Goal: Task Accomplishment & Management: Use online tool/utility

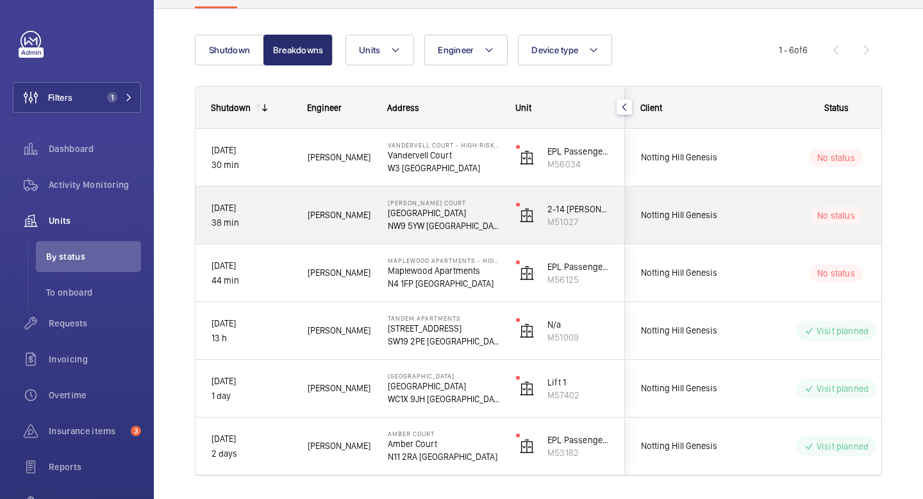
scroll to position [146, 0]
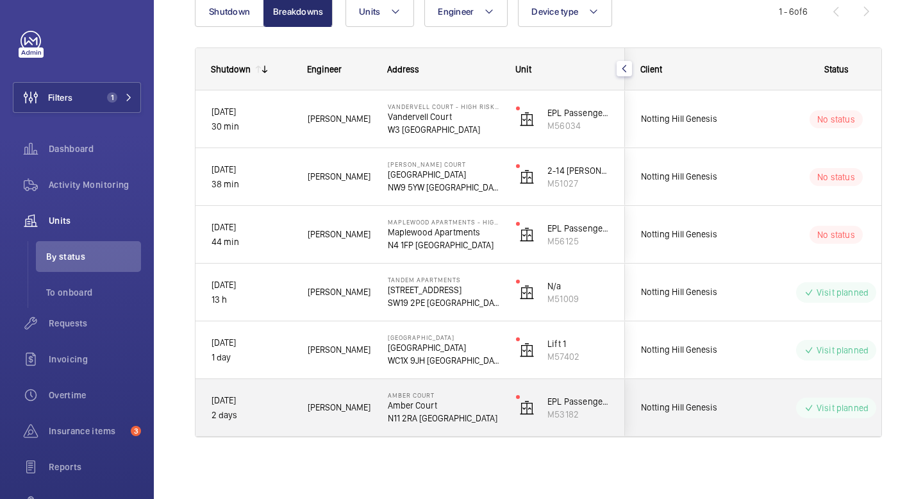
click at [482, 418] on p "N11 2RA [GEOGRAPHIC_DATA]" at bounding box center [444, 418] width 112 height 13
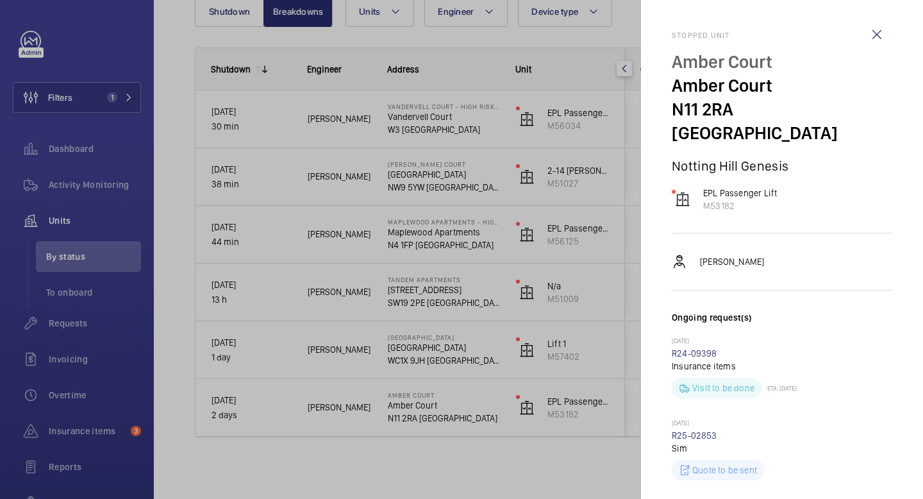
click at [395, 458] on div at bounding box center [461, 249] width 923 height 499
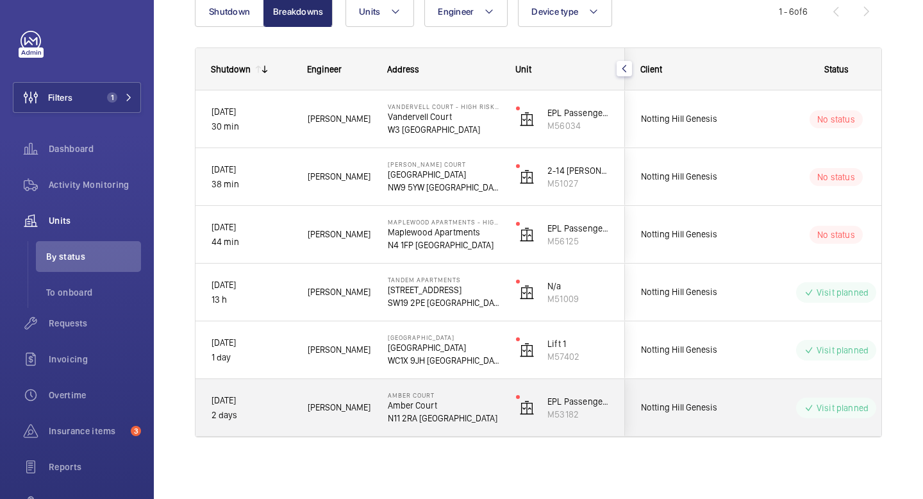
click at [444, 406] on p "Amber Court" at bounding box center [444, 405] width 112 height 13
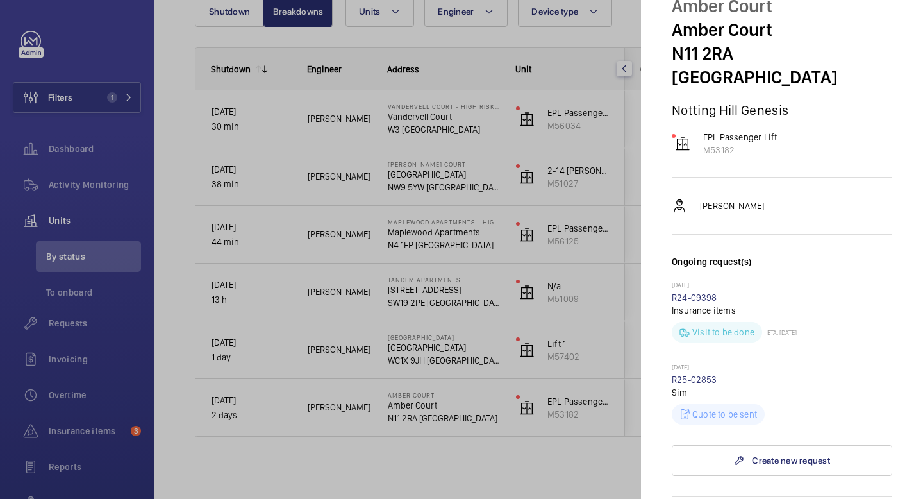
scroll to position [0, 0]
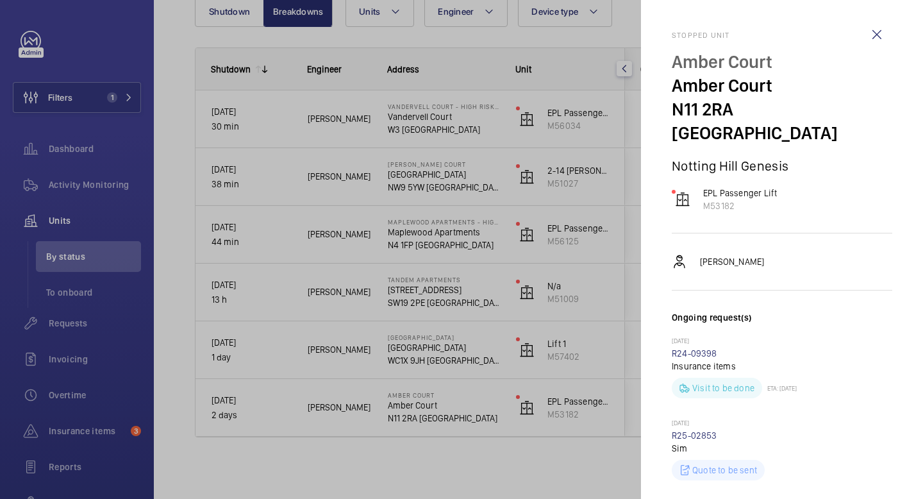
click at [447, 443] on div at bounding box center [461, 249] width 923 height 499
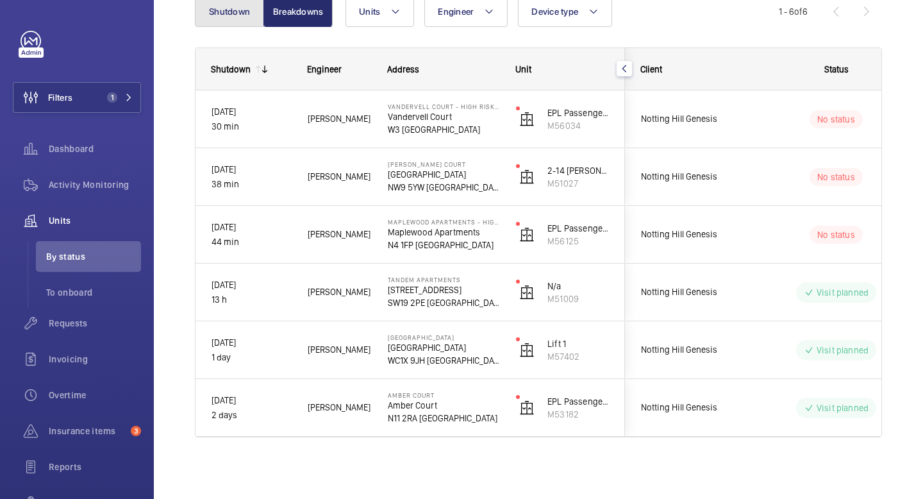
click at [232, 17] on button "Shutdown" at bounding box center [229, 11] width 69 height 31
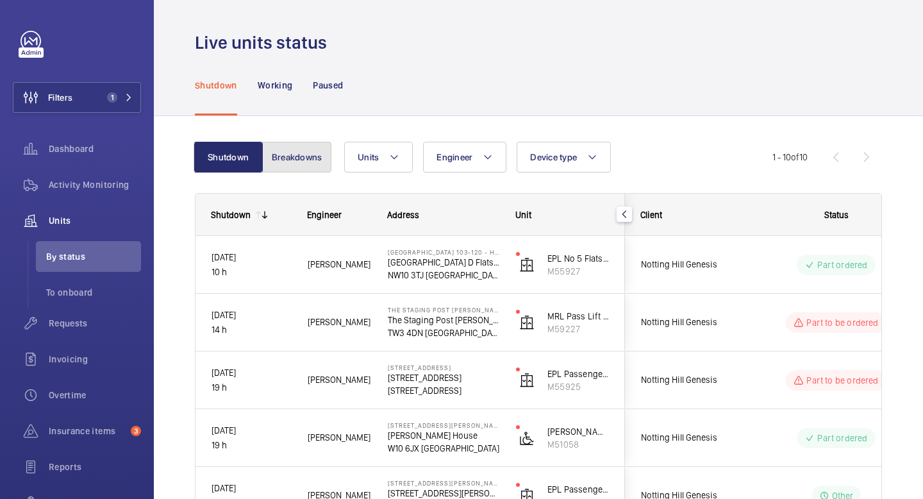
click at [306, 146] on button "Breakdowns" at bounding box center [296, 157] width 69 height 31
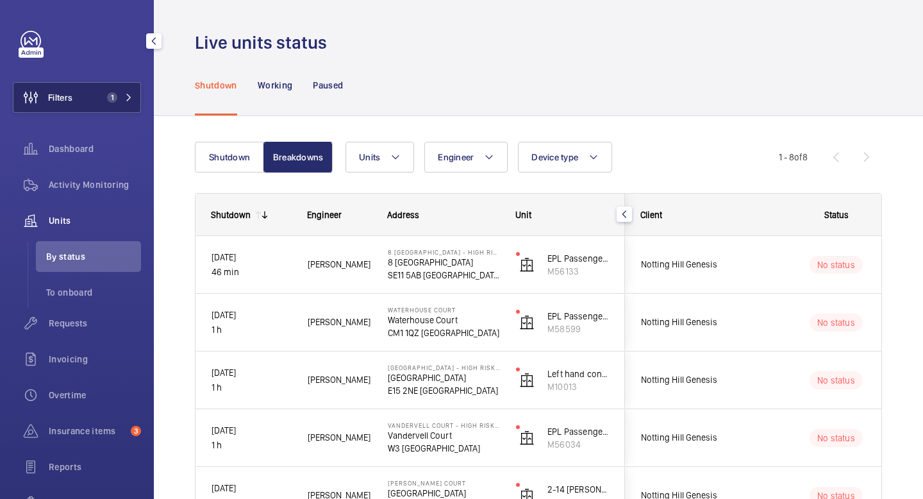
click at [140, 97] on button "Filters 1" at bounding box center [77, 97] width 128 height 31
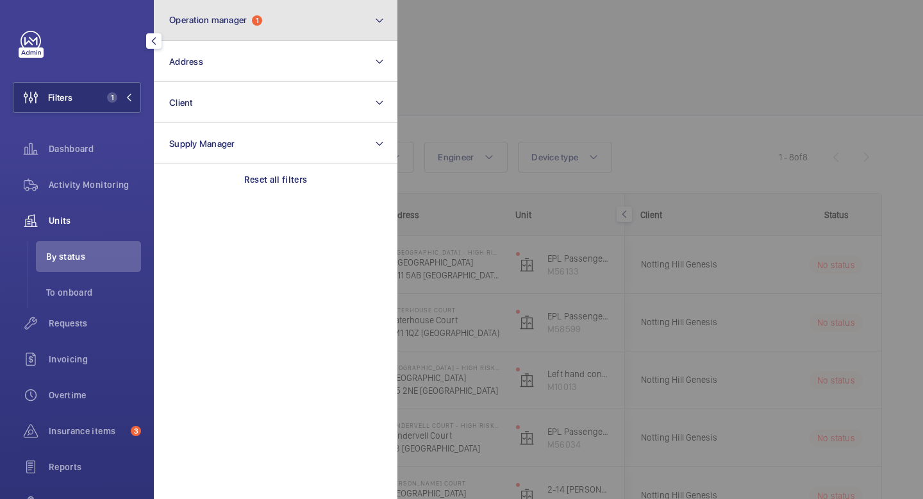
click at [213, 12] on button "Operation manager 1" at bounding box center [276, 20] width 244 height 41
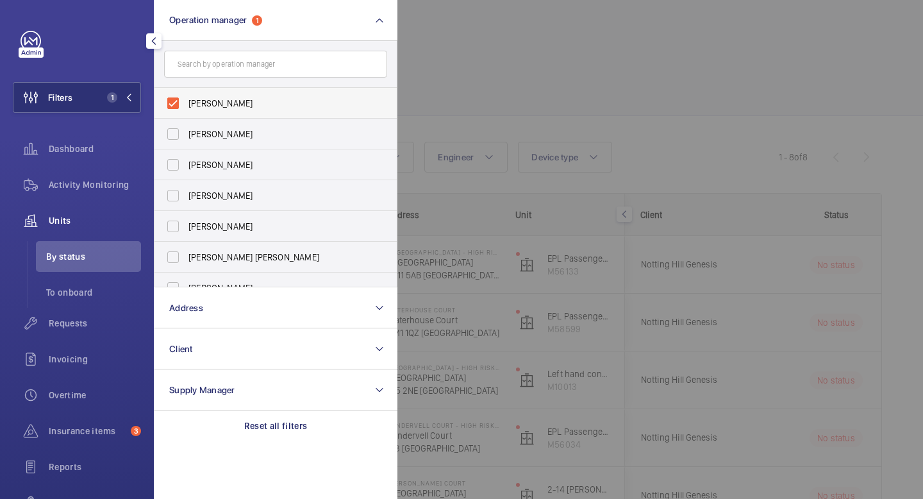
click at [218, 103] on span "[PERSON_NAME]" at bounding box center [276, 103] width 176 height 13
click at [186, 103] on input "[PERSON_NAME]" at bounding box center [173, 103] width 26 height 26
checkbox input "false"
click at [115, 102] on button "Filters" at bounding box center [77, 97] width 128 height 31
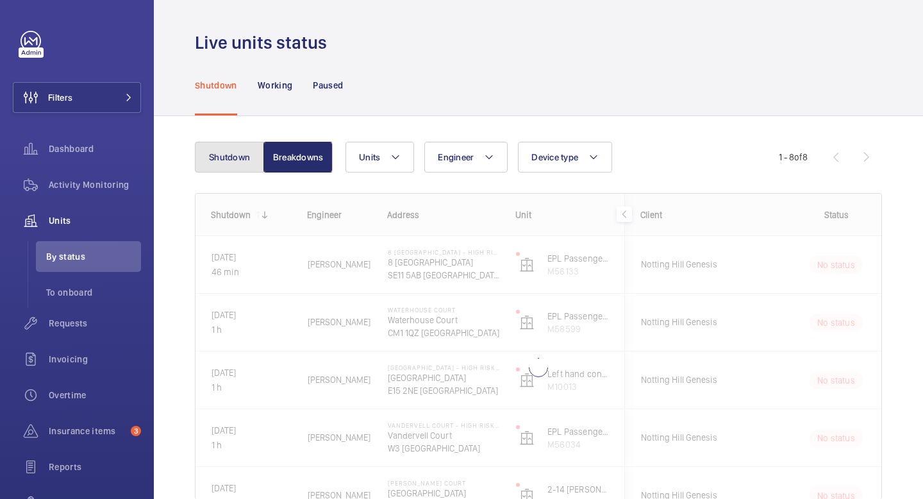
click at [219, 156] on button "Shutdown" at bounding box center [229, 157] width 69 height 31
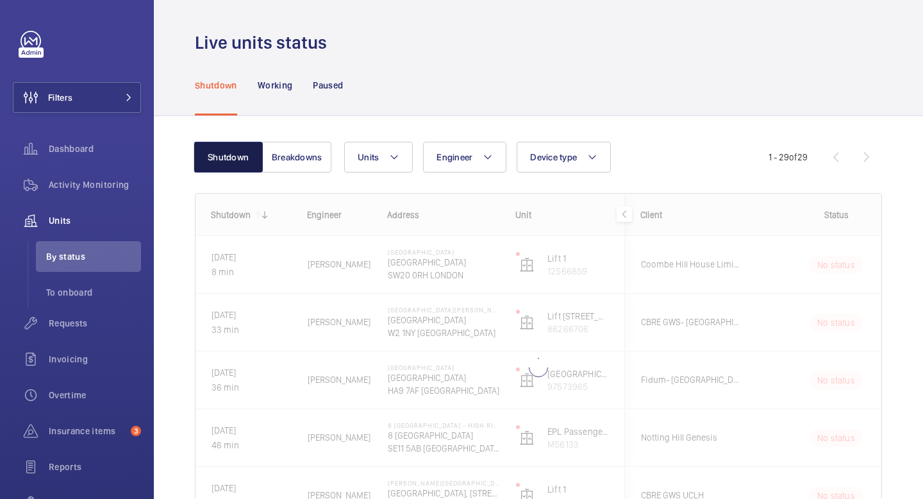
click at [225, 156] on button "Shutdown" at bounding box center [228, 157] width 69 height 31
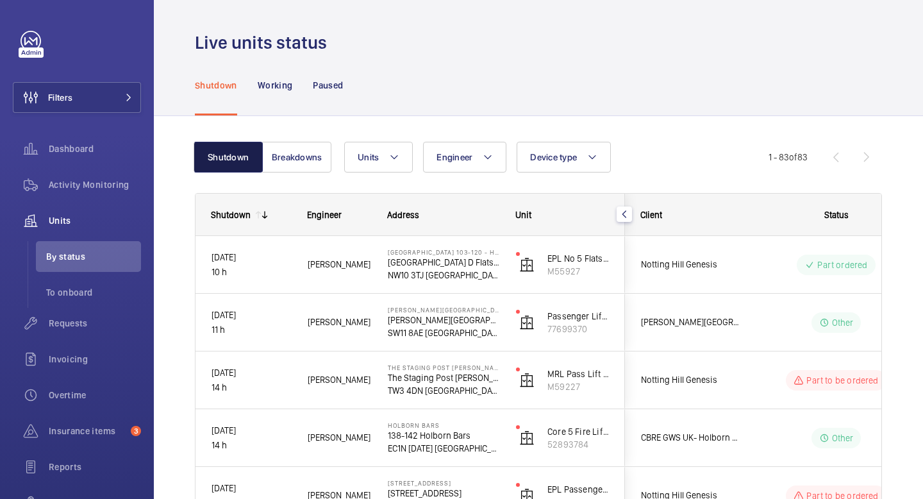
click at [225, 156] on button "Shutdown" at bounding box center [228, 157] width 69 height 31
click at [297, 158] on button "Breakdowns" at bounding box center [296, 157] width 69 height 31
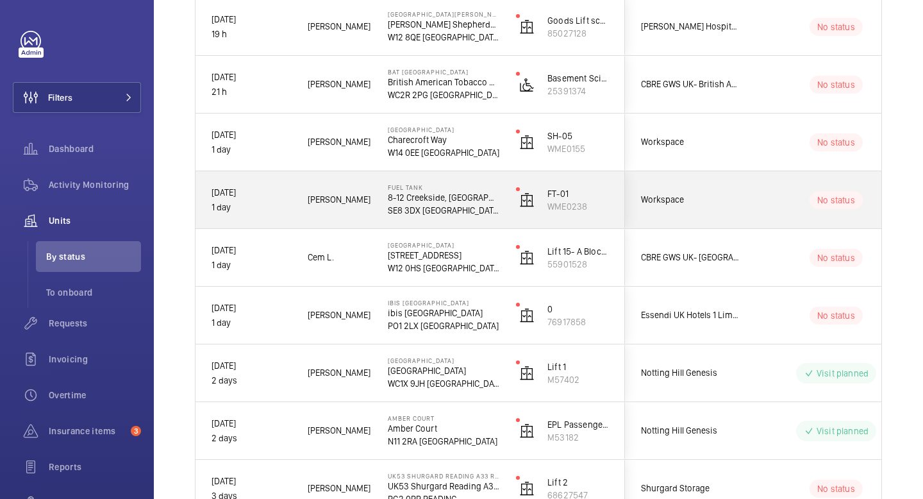
scroll to position [1158, 0]
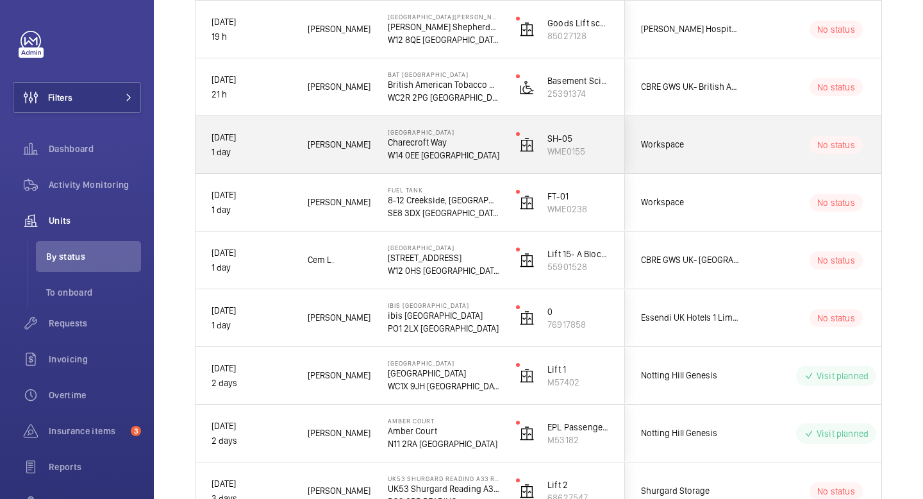
click at [717, 149] on span "Workspace" at bounding box center [690, 144] width 99 height 15
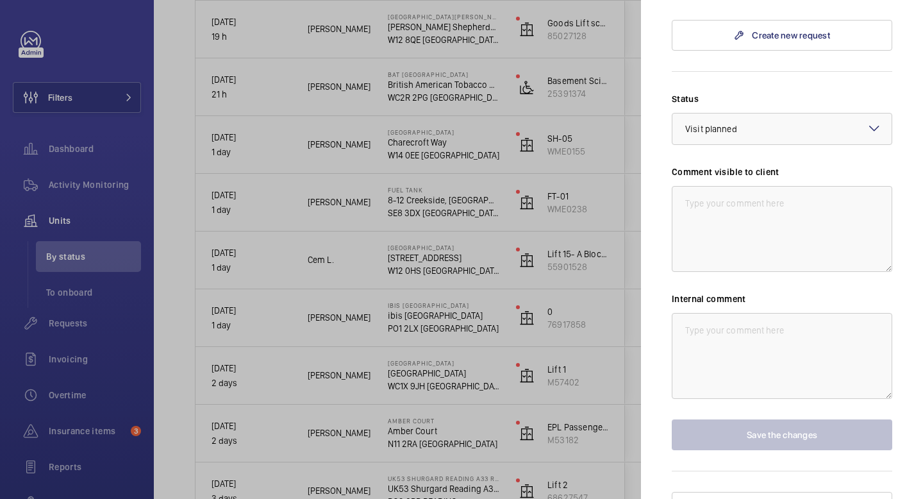
scroll to position [0, 0]
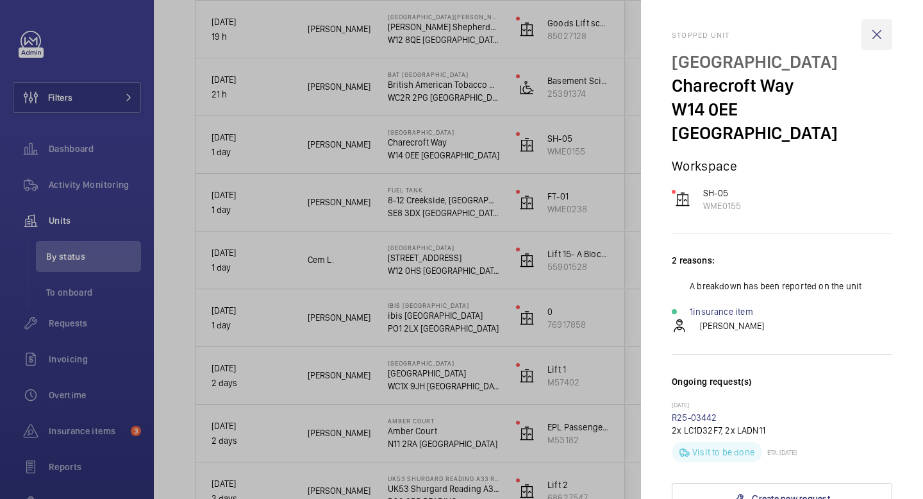
click at [882, 33] on wm-front-icon-button at bounding box center [877, 34] width 31 height 31
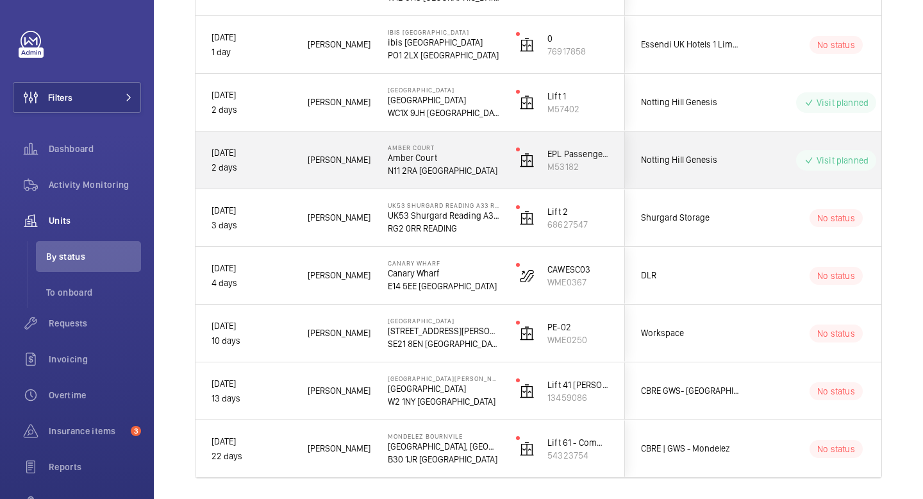
scroll to position [1473, 0]
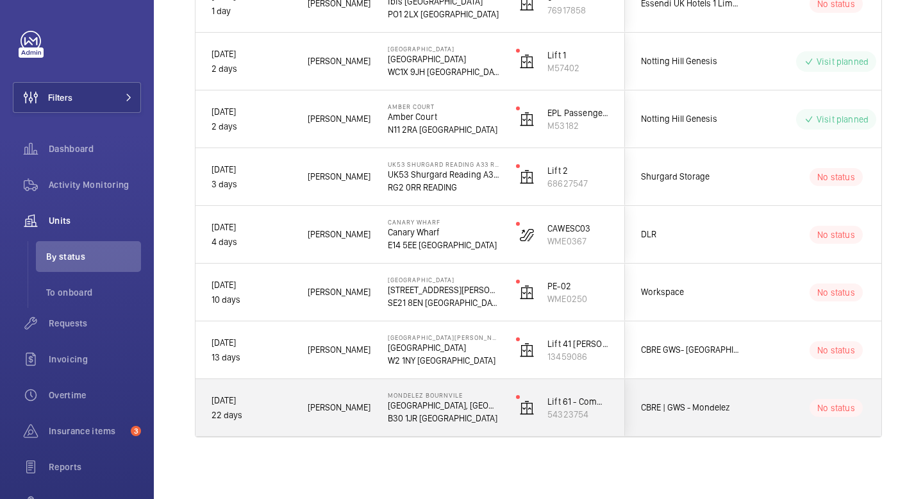
click at [468, 384] on div "Mondelez [STREET_ADDRESS]" at bounding box center [435, 408] width 127 height 58
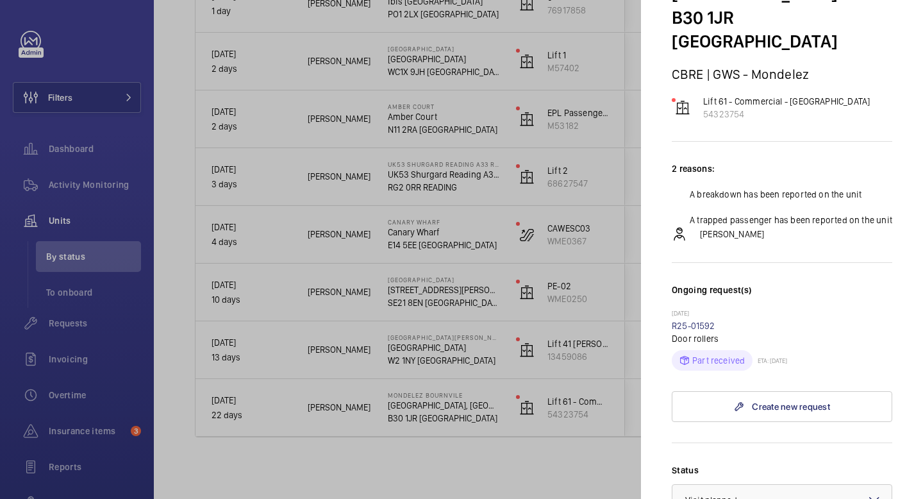
scroll to position [0, 0]
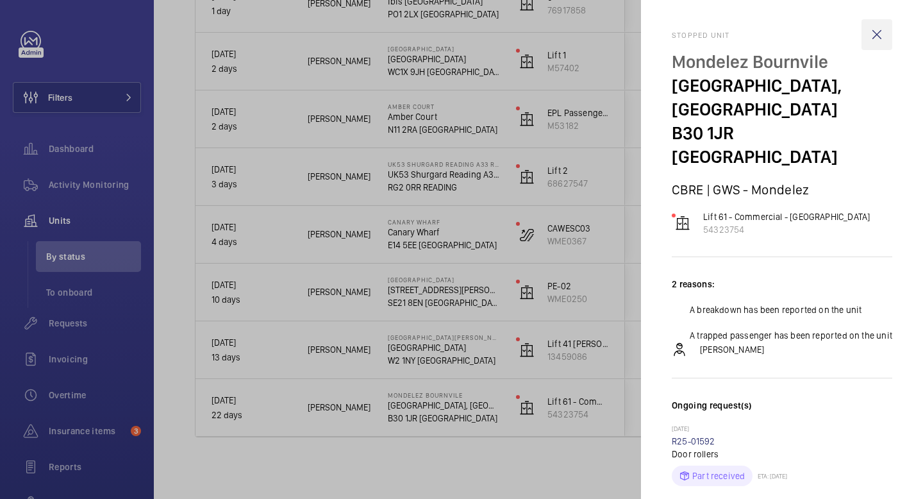
click at [882, 33] on wm-front-icon-button at bounding box center [877, 34] width 31 height 31
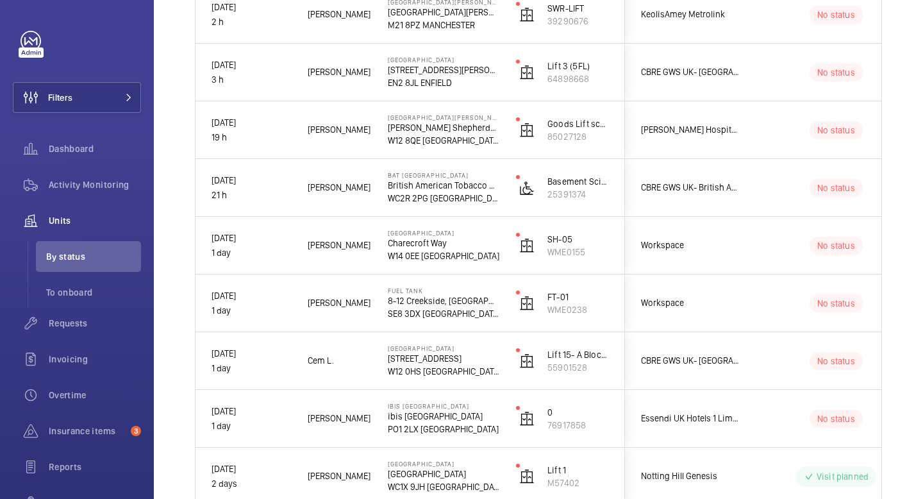
scroll to position [1473, 0]
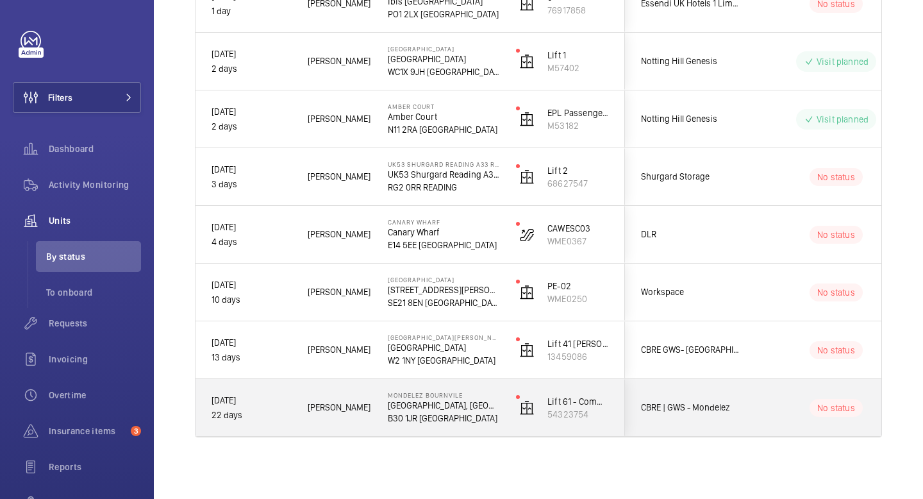
click at [373, 417] on div "Mondelez [STREET_ADDRESS]" at bounding box center [435, 408] width 127 height 58
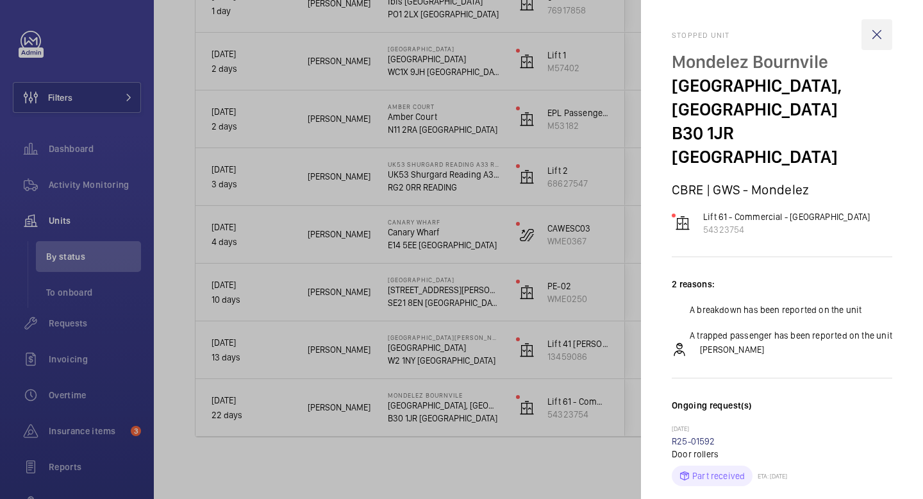
click at [880, 40] on wm-front-icon-button at bounding box center [877, 34] width 31 height 31
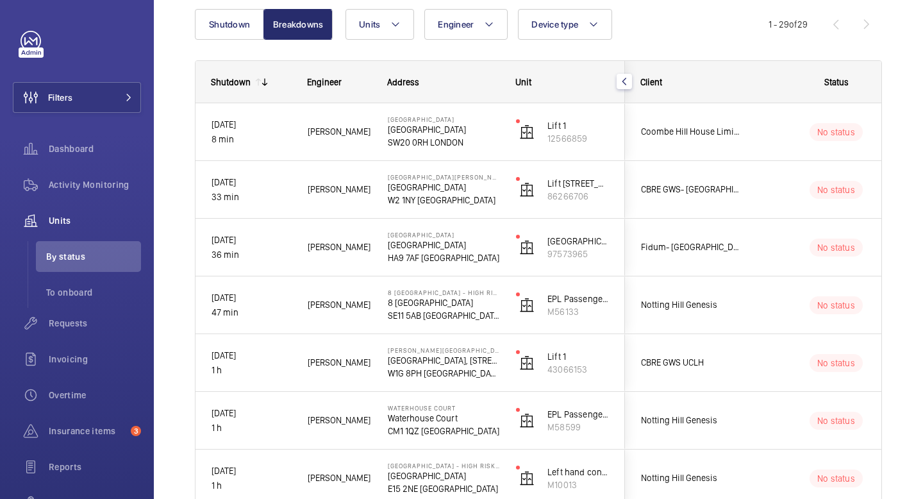
scroll to position [0, 0]
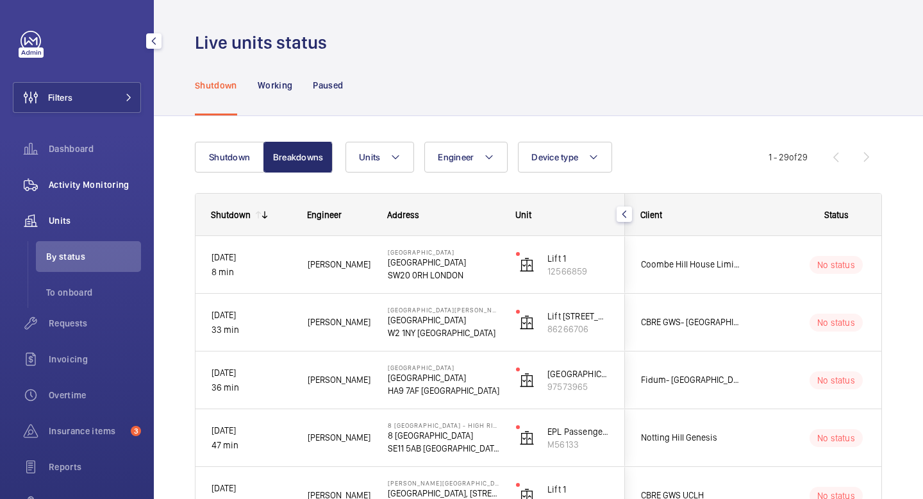
click at [96, 188] on span "Activity Monitoring" at bounding box center [95, 184] width 92 height 13
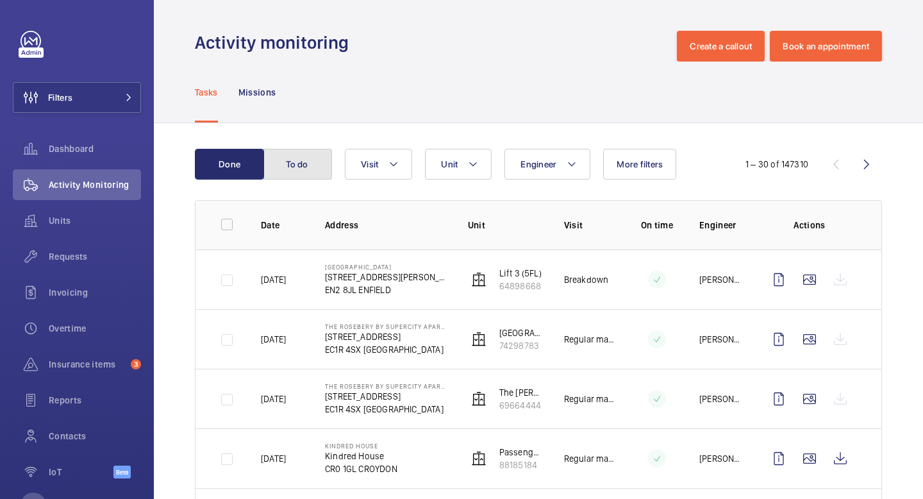
click at [293, 166] on button "To do" at bounding box center [297, 164] width 69 height 31
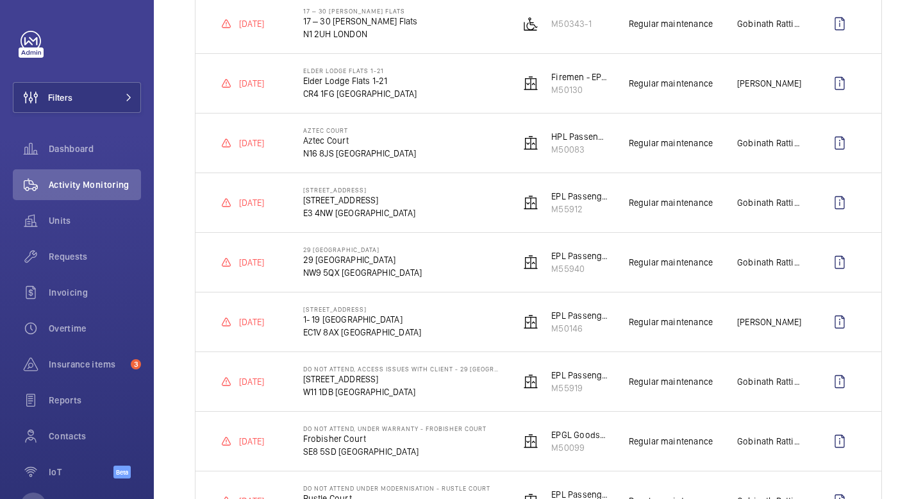
scroll to position [1571, 0]
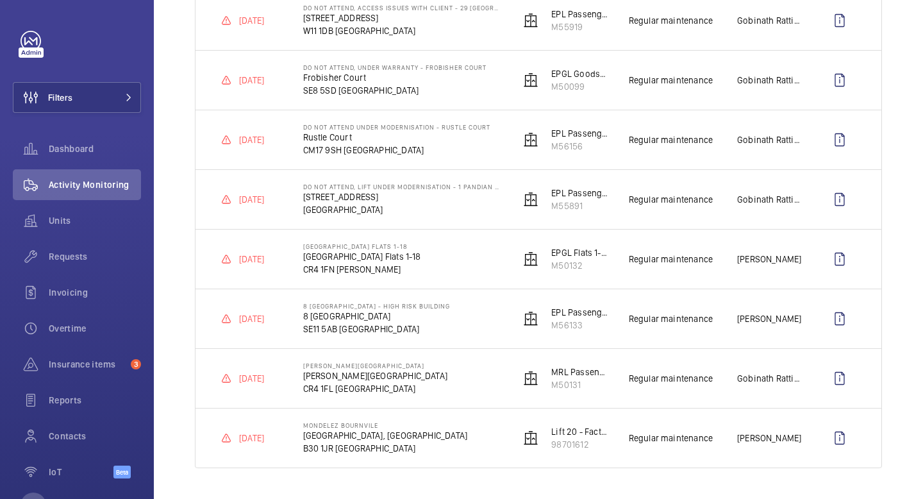
click at [436, 435] on td "Mondelez [STREET_ADDRESS]" at bounding box center [391, 438] width 217 height 60
click at [832, 444] on wm-front-icon-button at bounding box center [839, 437] width 31 height 31
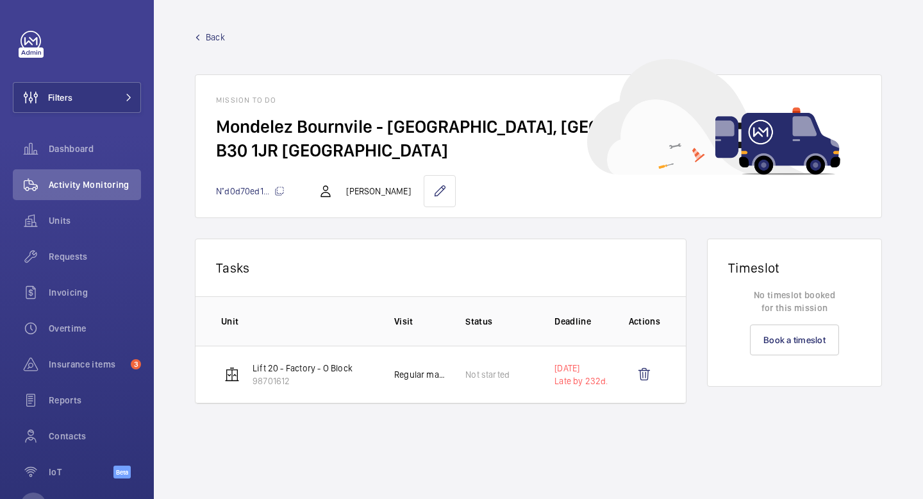
click at [574, 371] on p "[DATE]" at bounding box center [581, 368] width 53 height 13
click at [539, 433] on wm-front-mission-details "Back Mission to do Mondelez Bournvile - [STREET_ADDRESS][GEOGRAPHIC_DATA] N°d0d…" at bounding box center [538, 249] width 769 height 499
click at [216, 38] on span "Back" at bounding box center [215, 37] width 19 height 13
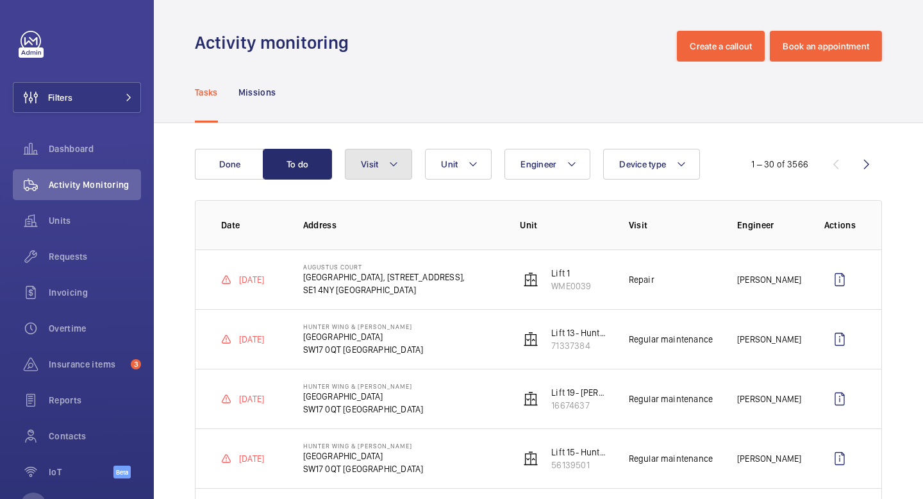
click at [395, 171] on mat-icon at bounding box center [394, 163] width 10 height 15
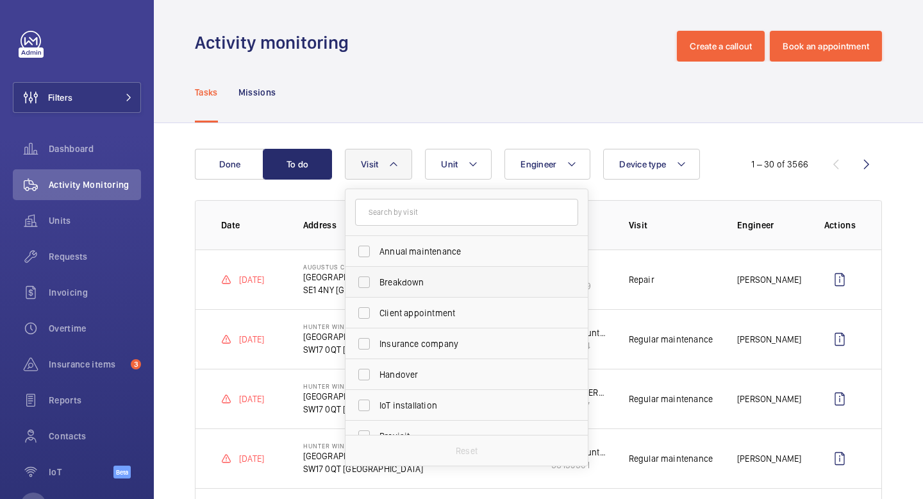
click at [401, 280] on span "Breakdown" at bounding box center [468, 282] width 176 height 13
click at [377, 280] on input "Breakdown" at bounding box center [364, 282] width 26 height 26
checkbox input "true"
click at [456, 106] on div "Tasks Missions" at bounding box center [538, 92] width 687 height 61
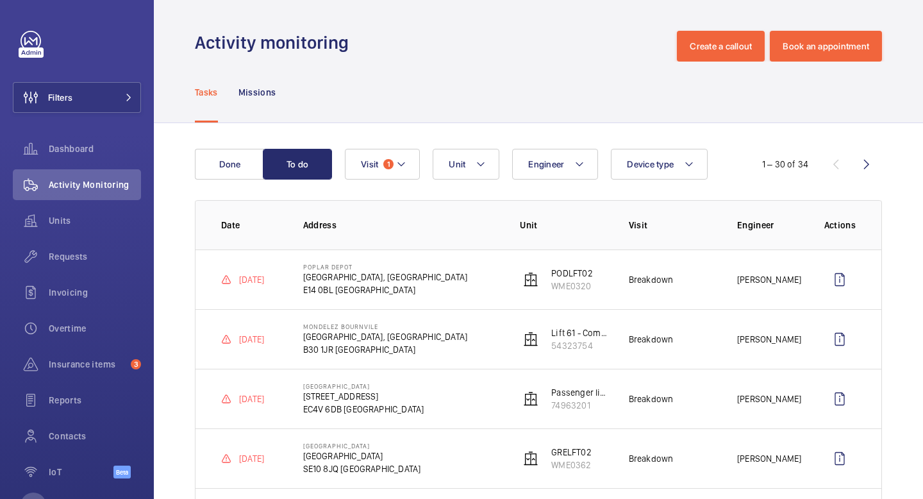
scroll to position [92, 0]
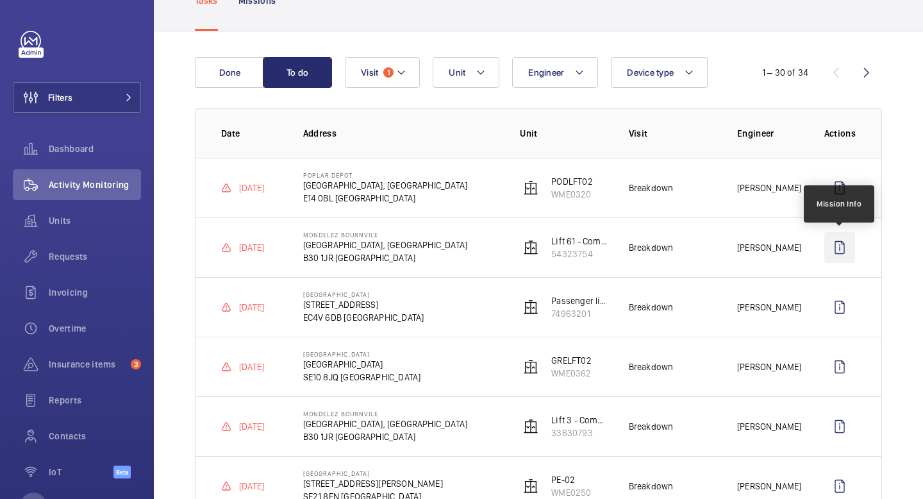
click at [847, 247] on wm-front-icon-button at bounding box center [839, 247] width 31 height 31
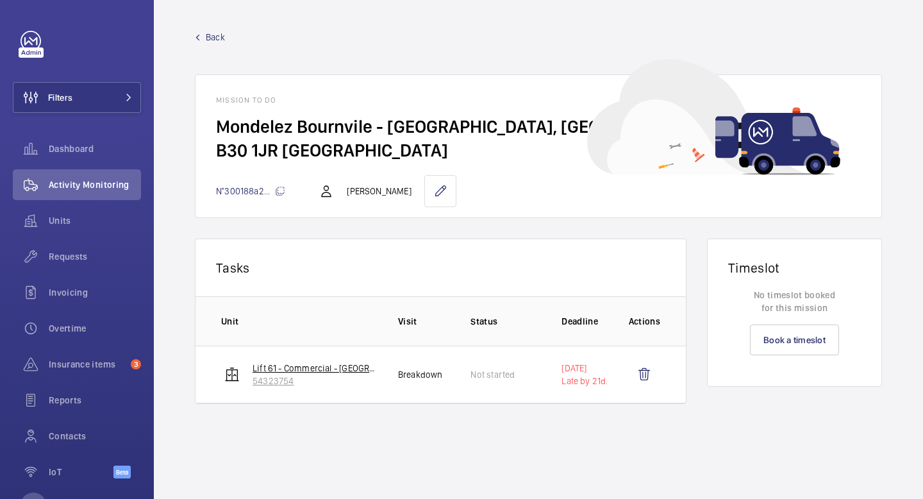
click at [310, 375] on p "54323754" at bounding box center [315, 380] width 125 height 13
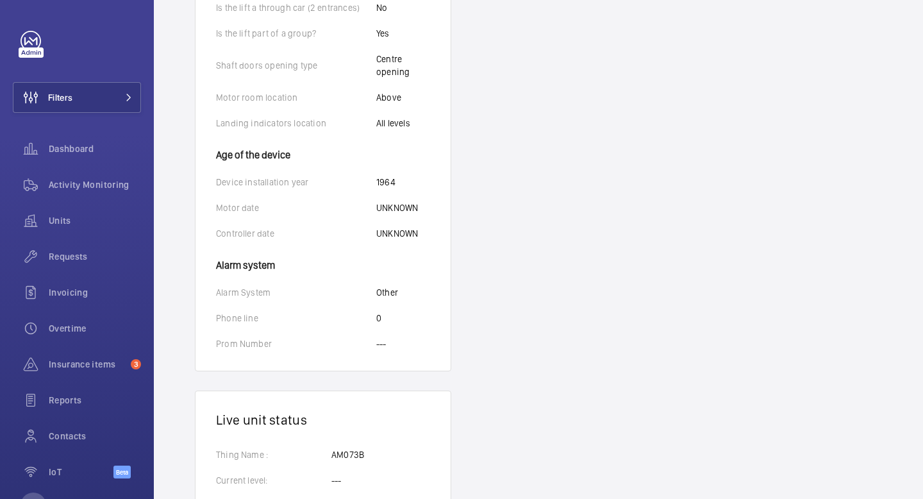
scroll to position [959, 0]
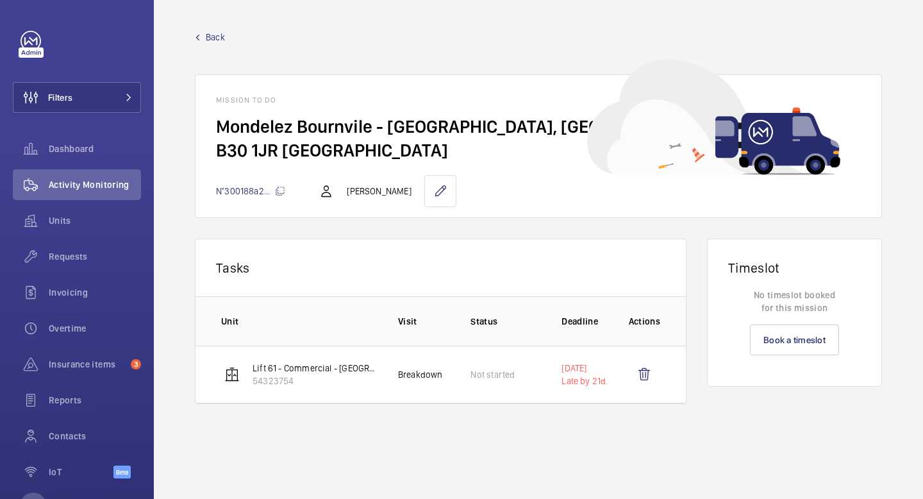
click at [418, 383] on td "Breakdown" at bounding box center [414, 375] width 73 height 58
click at [458, 386] on td "Not started" at bounding box center [495, 375] width 91 height 58
drag, startPoint x: 455, startPoint y: 386, endPoint x: 417, endPoint y: 276, distance: 116.6
click at [417, 280] on wm-front-card "Tasks 0 of 0 Unit Visit Status Deadline Actions Lift 61 - Commercial - Linden 5…" at bounding box center [441, 320] width 492 height 165
click at [352, 345] on th "Unit" at bounding box center [287, 320] width 182 height 49
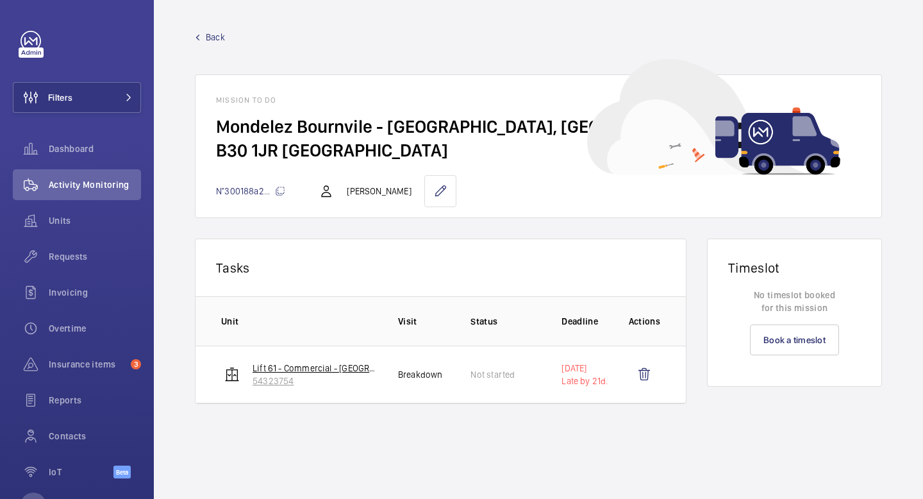
click at [282, 379] on p "54323754" at bounding box center [315, 380] width 125 height 13
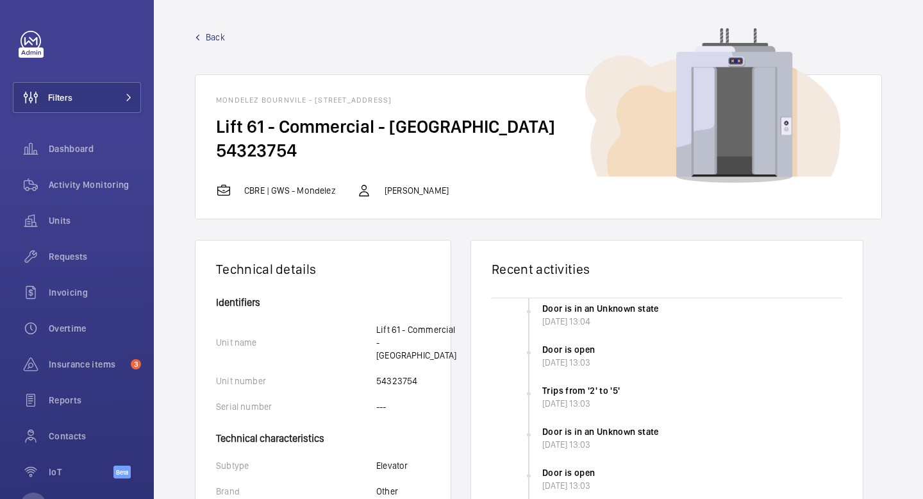
click at [269, 155] on h2 "54323754" at bounding box center [538, 150] width 645 height 24
copy h2 "54323754"
click at [217, 31] on span "Back" at bounding box center [215, 37] width 19 height 13
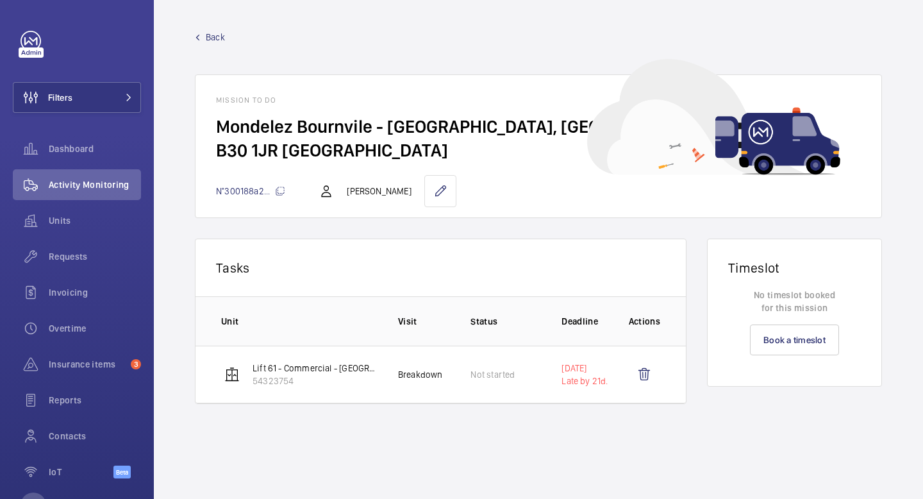
click at [206, 41] on span "Back" at bounding box center [215, 37] width 19 height 13
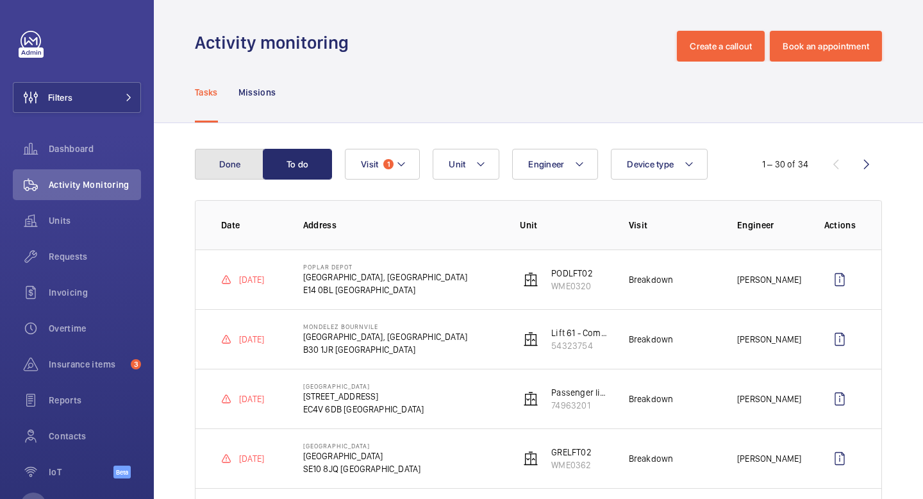
click at [238, 162] on button "Done" at bounding box center [229, 164] width 69 height 31
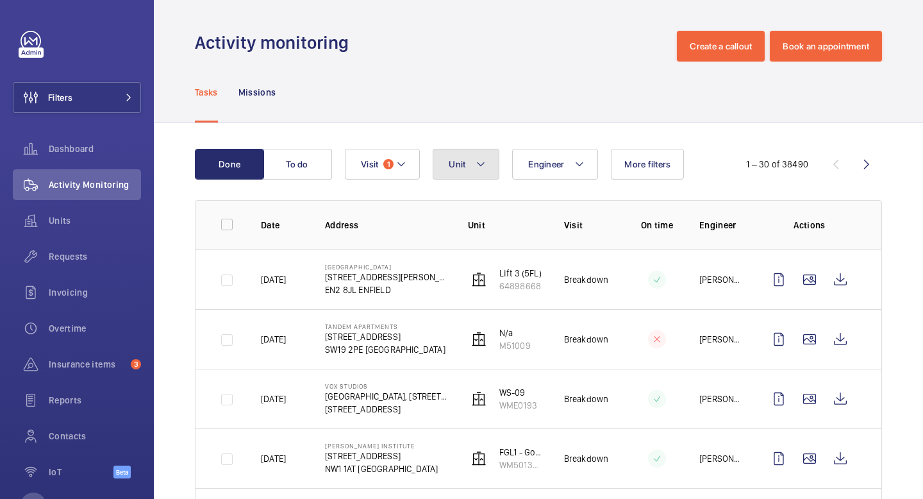
click at [488, 166] on button "Unit" at bounding box center [466, 164] width 67 height 31
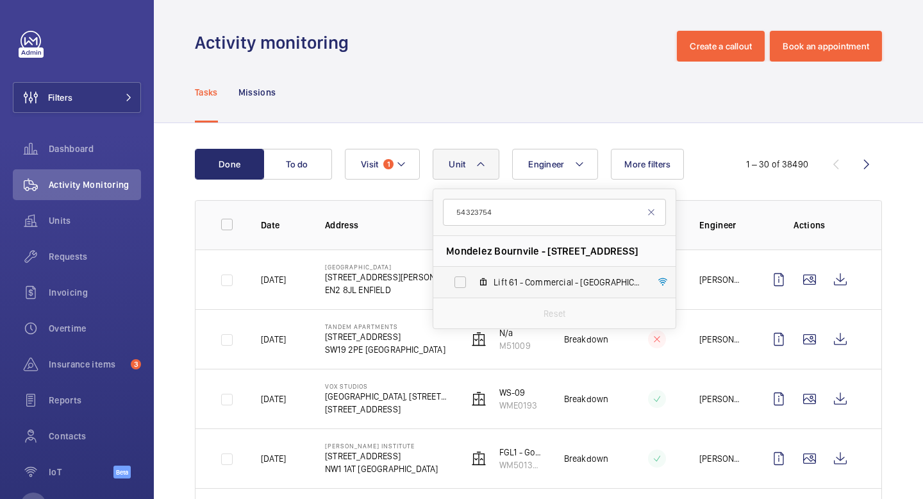
type input "54323754"
click at [462, 277] on label "Lift 61 - Commercial - [GEOGRAPHIC_DATA], 54323754" at bounding box center [544, 282] width 222 height 31
click at [462, 277] on input "Lift 61 - Commercial - [GEOGRAPHIC_DATA], 54323754" at bounding box center [460, 282] width 26 height 26
checkbox input "true"
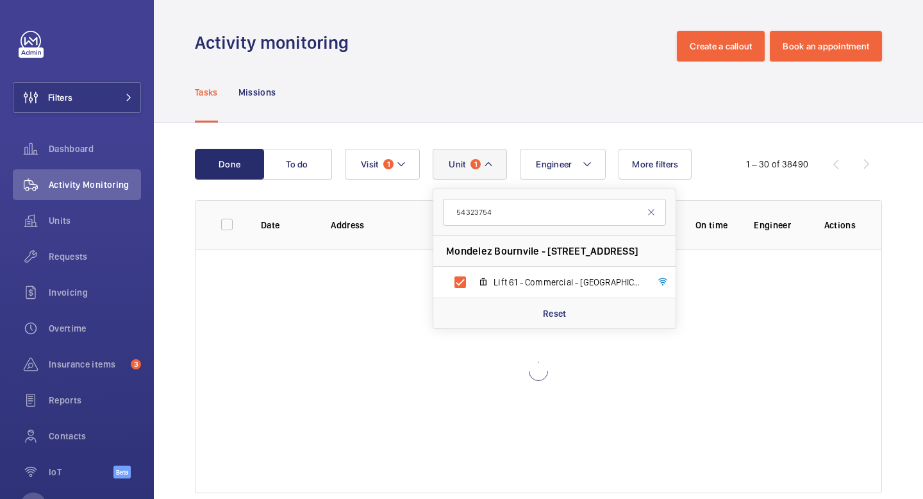
click at [584, 33] on div "Activity monitoring Create a callout Book an appointment" at bounding box center [538, 46] width 687 height 31
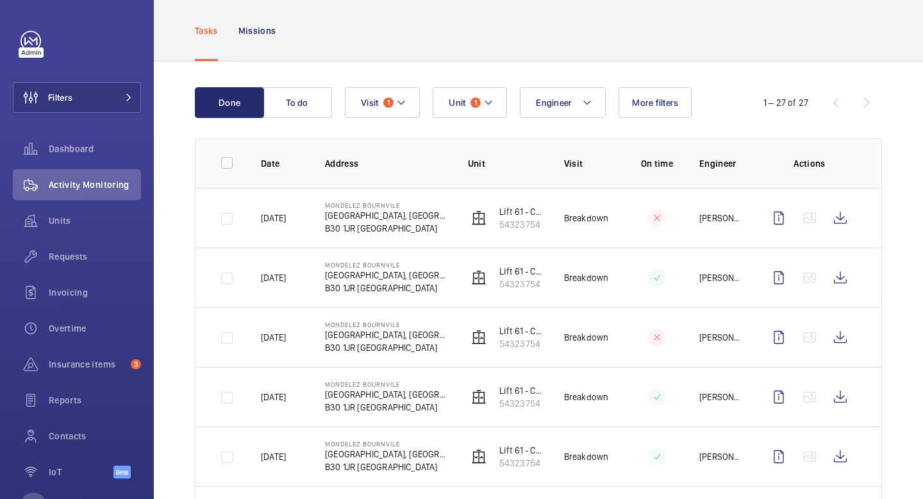
scroll to position [67, 0]
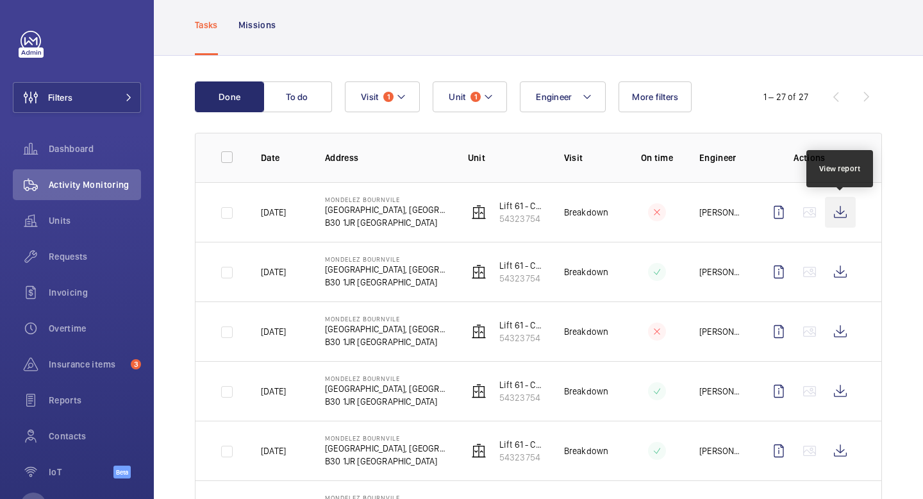
click at [844, 217] on wm-front-icon-button at bounding box center [840, 212] width 31 height 31
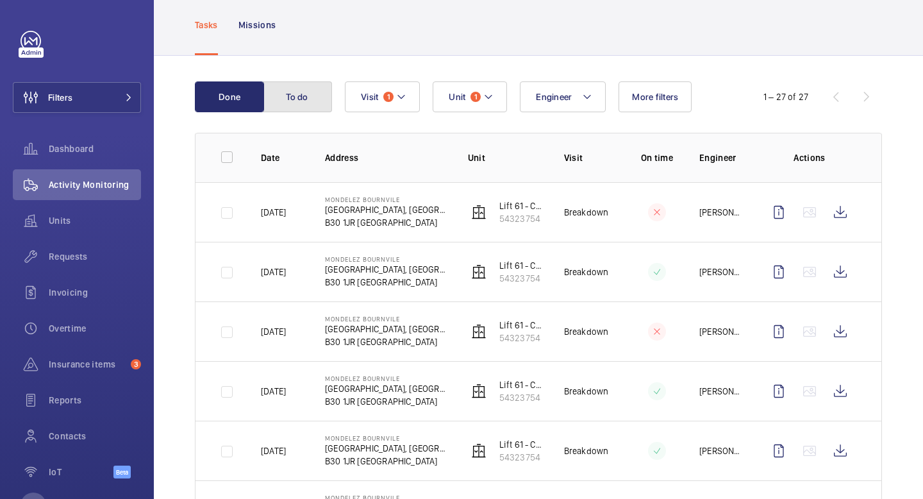
click at [305, 102] on button "To do" at bounding box center [297, 96] width 69 height 31
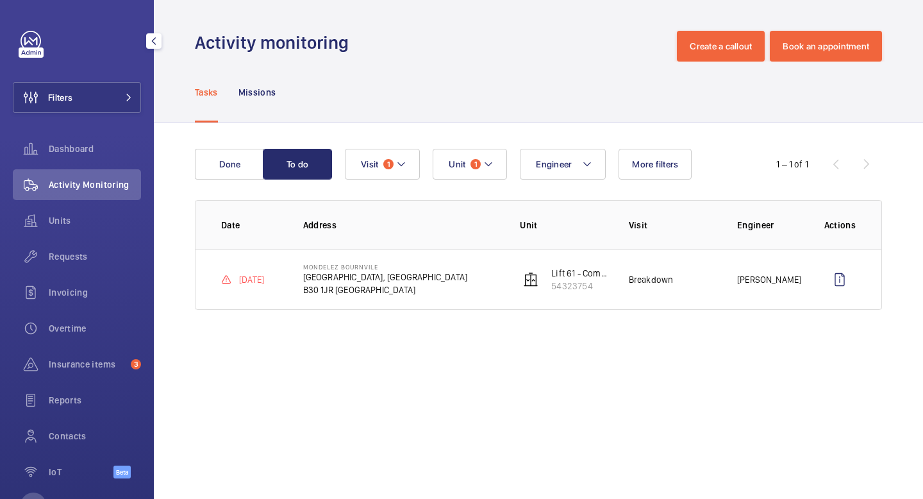
click at [117, 173] on div "Activity Monitoring" at bounding box center [77, 184] width 128 height 31
click at [67, 224] on span "Units" at bounding box center [95, 220] width 92 height 13
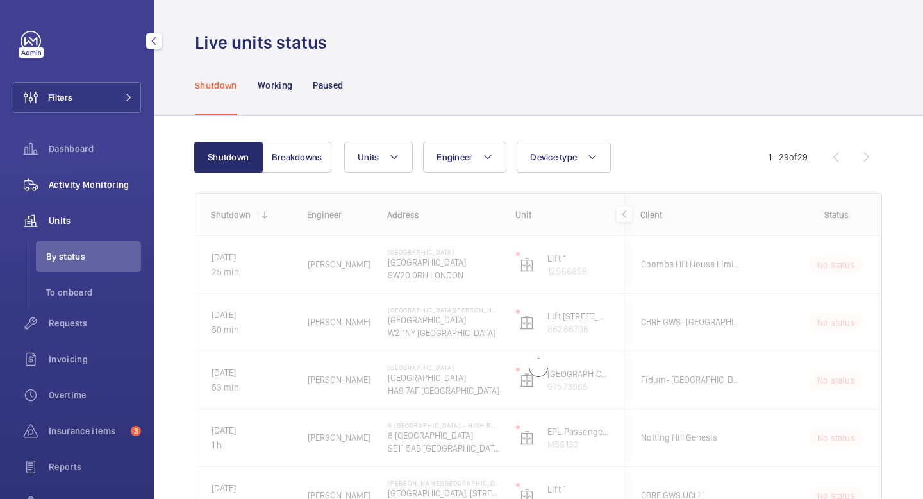
click at [84, 188] on span "Activity Monitoring" at bounding box center [95, 184] width 92 height 13
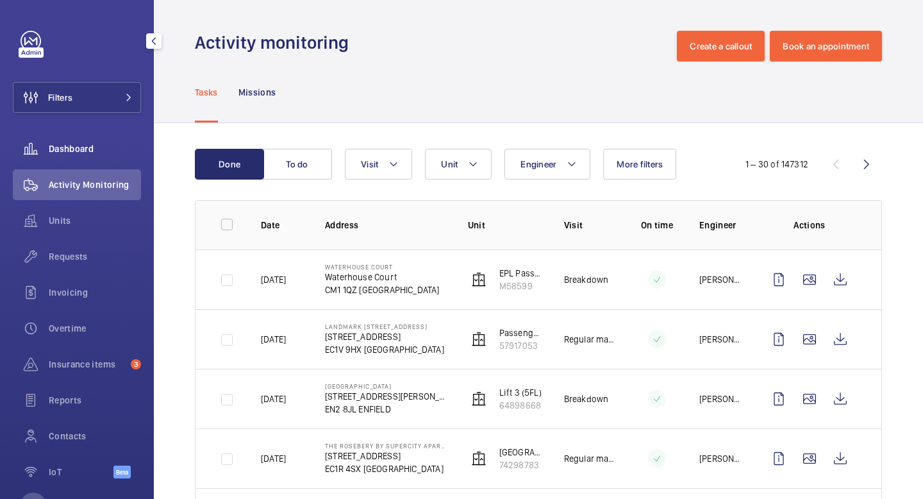
click at [76, 138] on div "Dashboard" at bounding box center [77, 148] width 128 height 31
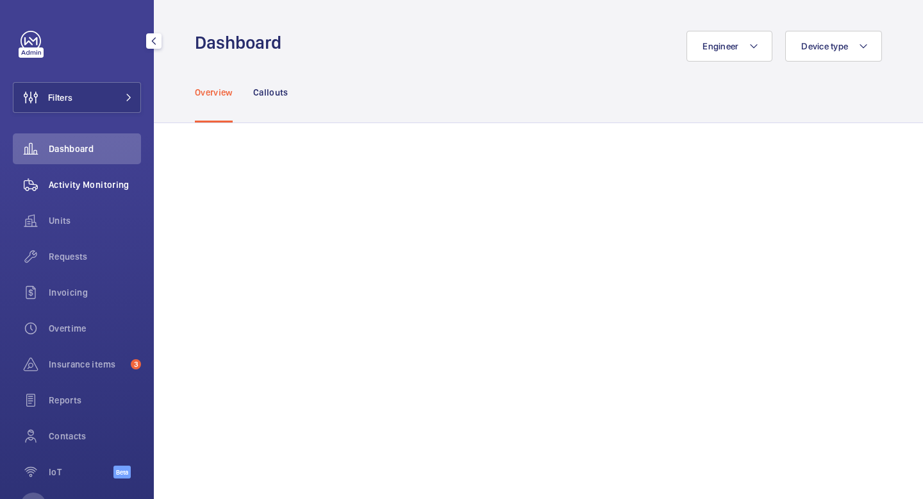
click at [69, 196] on div "Activity Monitoring" at bounding box center [77, 184] width 128 height 31
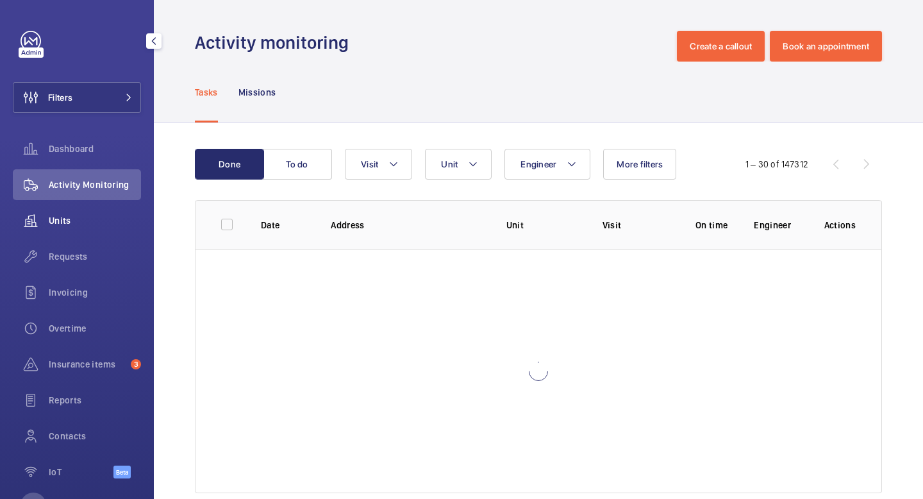
click at [64, 220] on span "Units" at bounding box center [95, 220] width 92 height 13
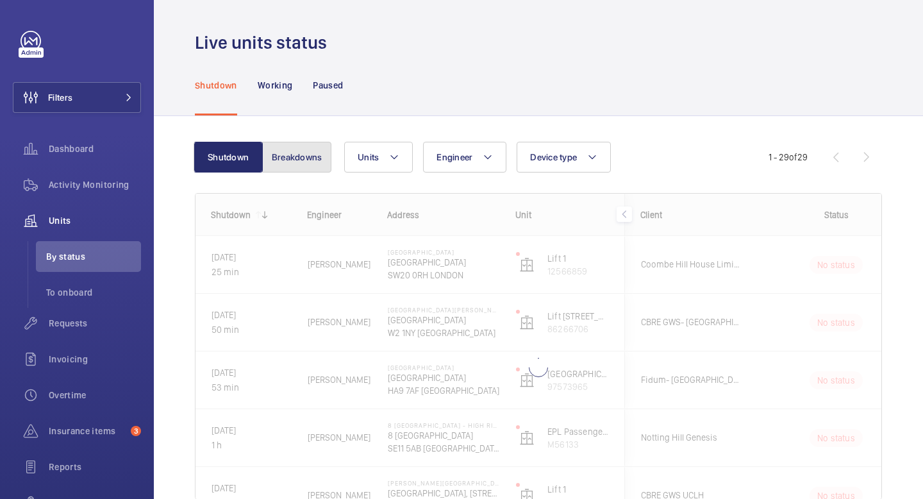
click at [311, 155] on button "Breakdowns" at bounding box center [296, 157] width 69 height 31
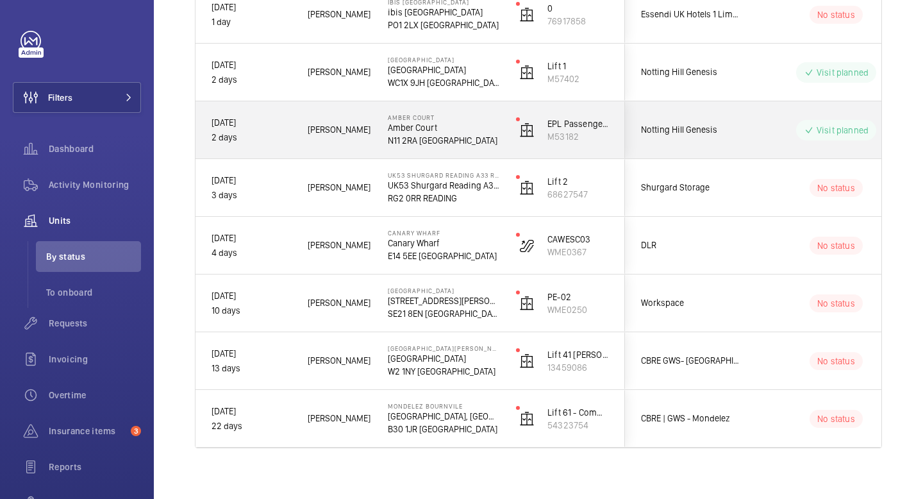
scroll to position [1357, 0]
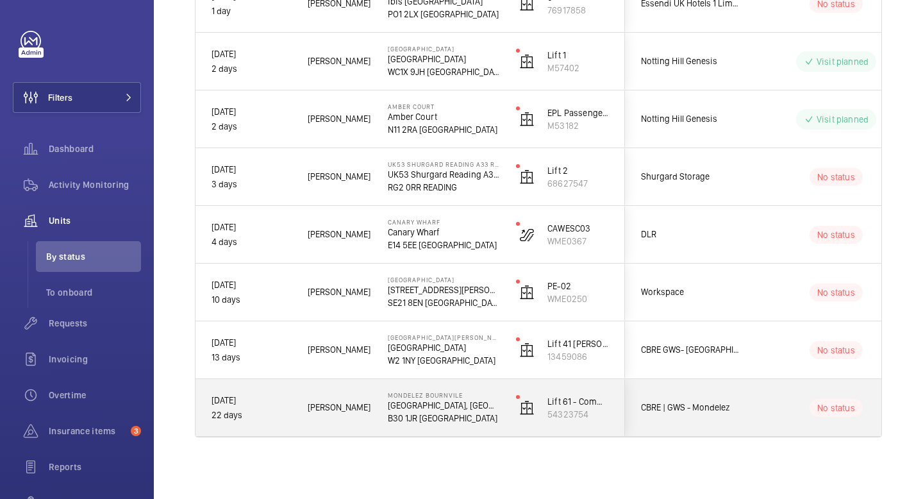
click at [370, 410] on span "[PERSON_NAME]" at bounding box center [339, 407] width 63 height 15
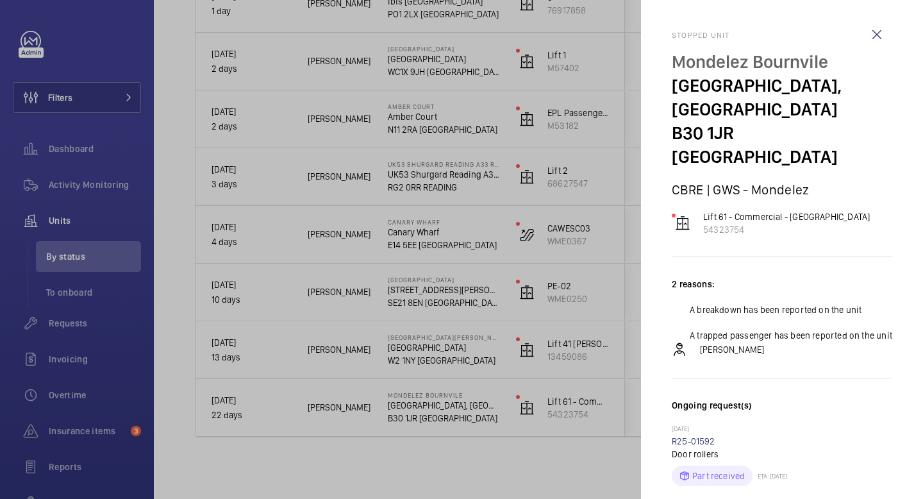
click at [370, 410] on div at bounding box center [461, 249] width 923 height 499
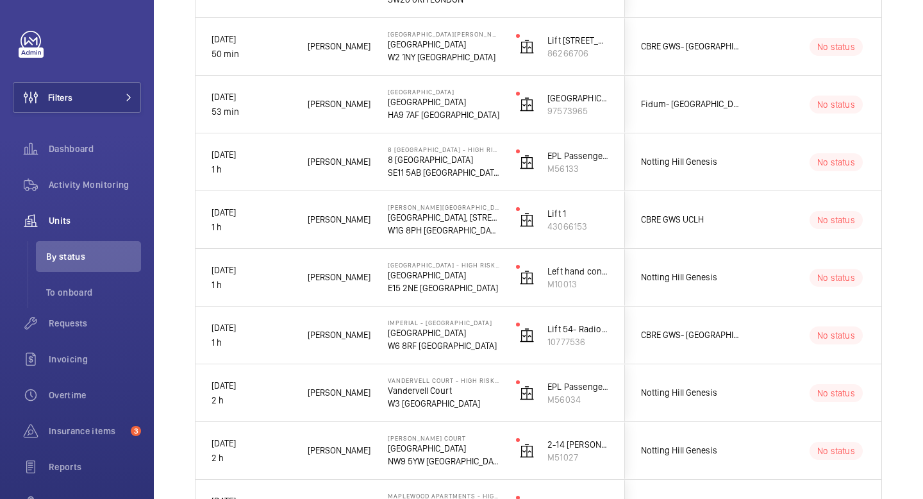
scroll to position [0, 0]
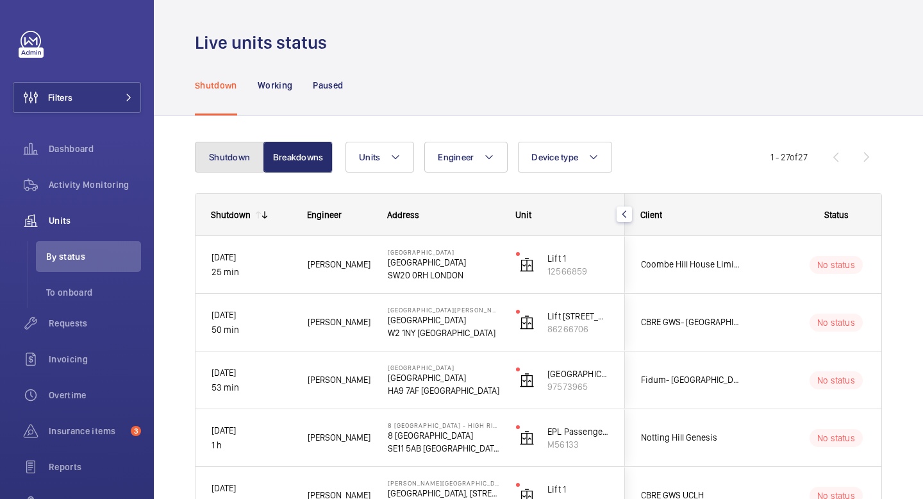
click at [238, 153] on button "Shutdown" at bounding box center [229, 157] width 69 height 31
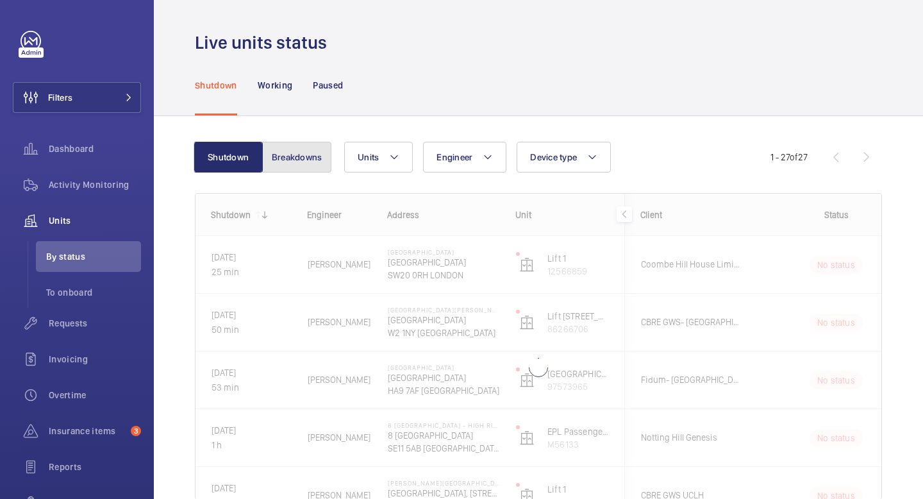
click at [304, 158] on button "Breakdowns" at bounding box center [296, 157] width 69 height 31
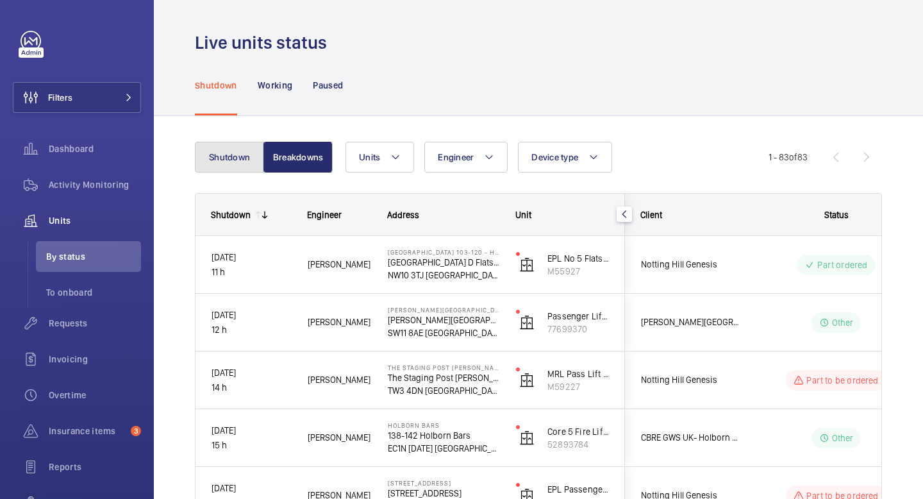
click at [242, 166] on button "Shutdown" at bounding box center [229, 157] width 69 height 31
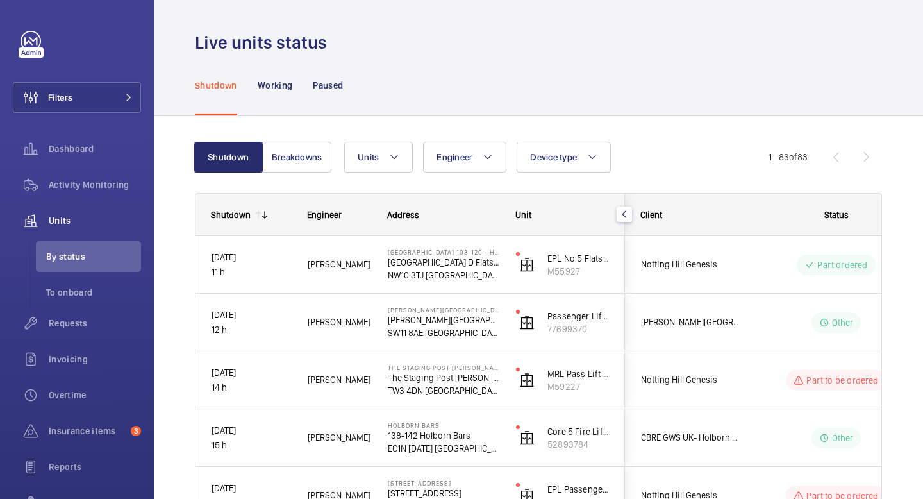
click at [626, 215] on mat-icon "button" at bounding box center [624, 214] width 15 height 10
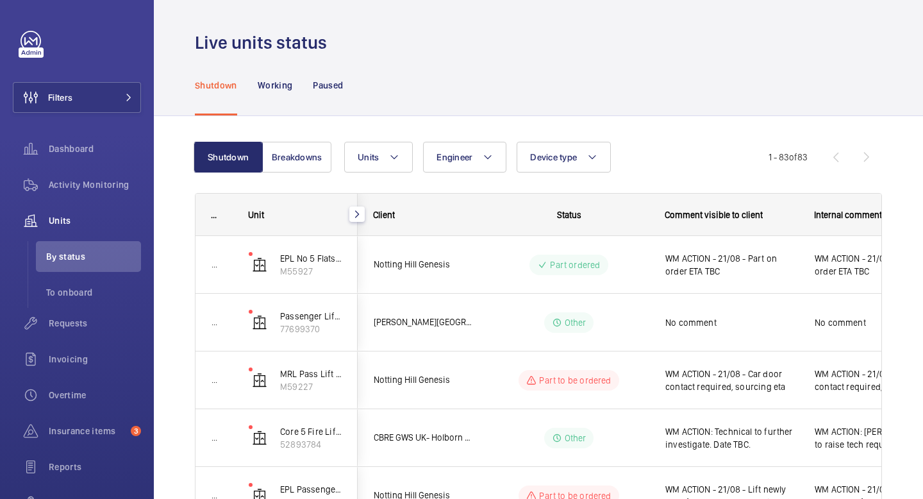
click at [358, 215] on mat-icon "button" at bounding box center [356, 214] width 15 height 10
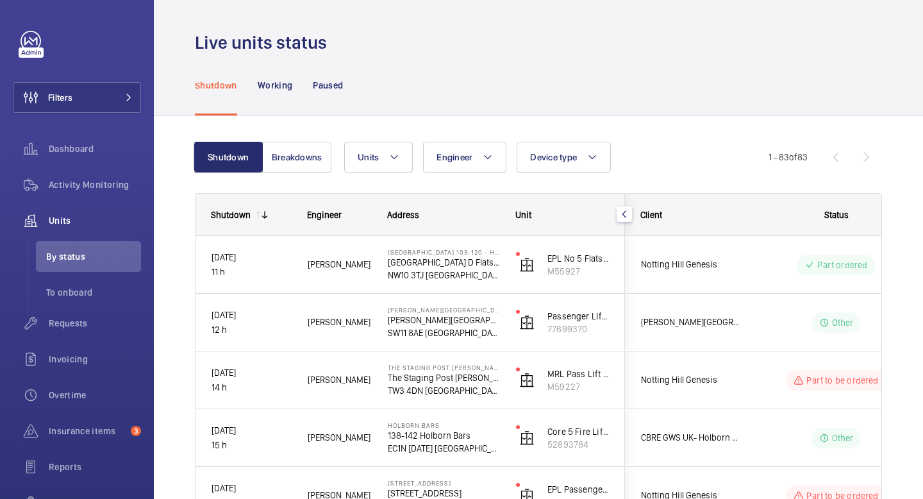
click at [263, 213] on mat-icon at bounding box center [265, 215] width 10 height 10
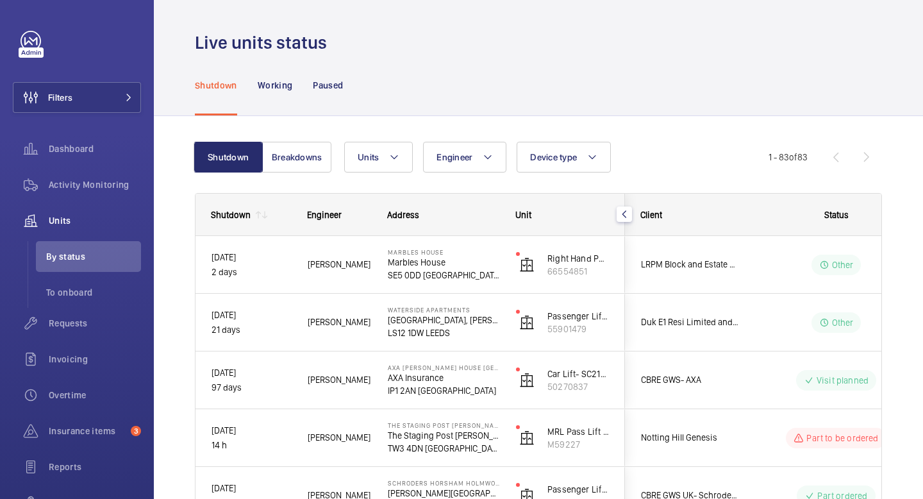
click at [258, 213] on mat-icon at bounding box center [258, 215] width 10 height 10
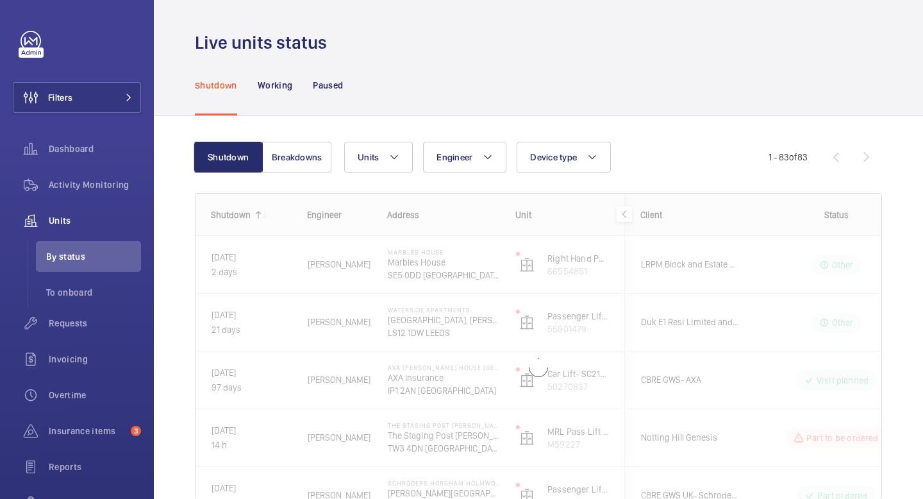
click at [264, 215] on div at bounding box center [539, 346] width 686 height 305
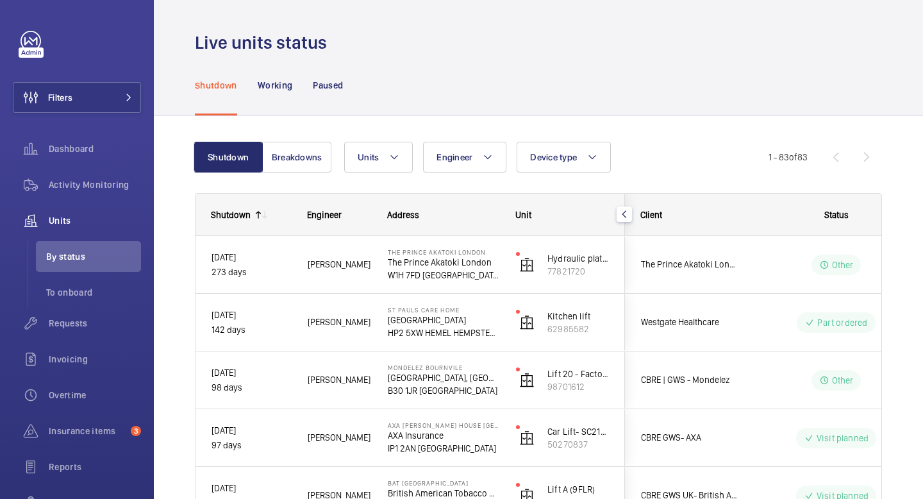
click at [264, 215] on mat-icon at bounding box center [265, 215] width 10 height 10
